Goal: Information Seeking & Learning: Find specific fact

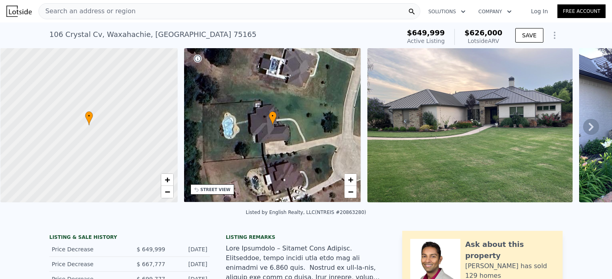
click at [128, 9] on div "Search an address or region" at bounding box center [230, 11] width 382 height 16
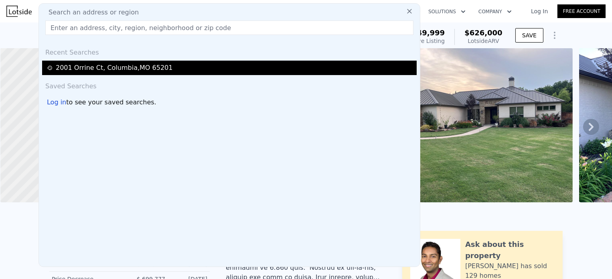
click at [109, 63] on div "[STREET_ADDRESS]" at bounding box center [114, 68] width 117 height 10
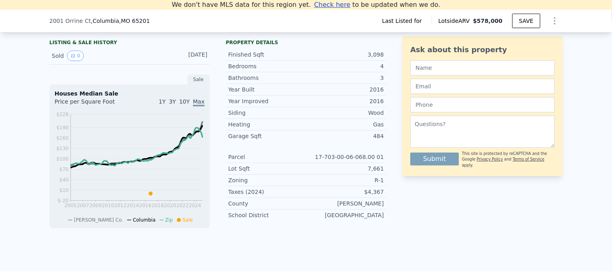
scroll to position [191, 0]
drag, startPoint x: 234, startPoint y: 173, endPoint x: 388, endPoint y: 174, distance: 153.7
click at [388, 174] on div "LISTING & SALE HISTORY Sold 0 [DATE] Sale Houses Median Sale Price per Square F…" at bounding box center [306, 136] width 514 height 200
click at [419, 216] on div "Ask about this property Submit This site is protected by reCAPTCHA and the Goog…" at bounding box center [483, 136] width 161 height 200
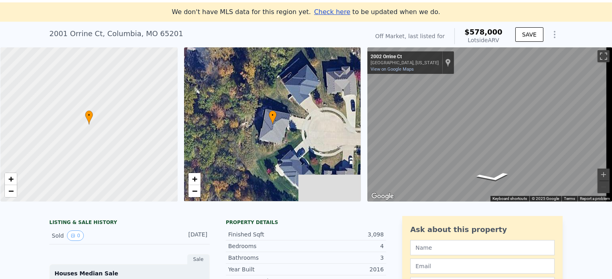
scroll to position [0, 0]
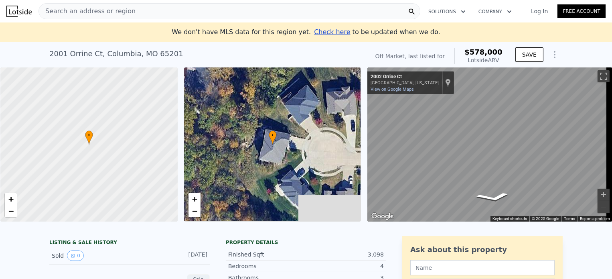
click at [330, 34] on span "Check here" at bounding box center [332, 32] width 36 height 8
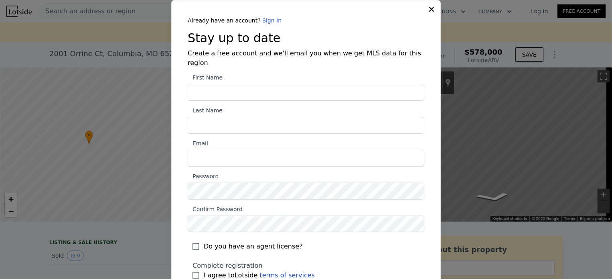
click at [429, 8] on icon at bounding box center [431, 9] width 5 height 5
